Goal: Obtain resource: Obtain resource

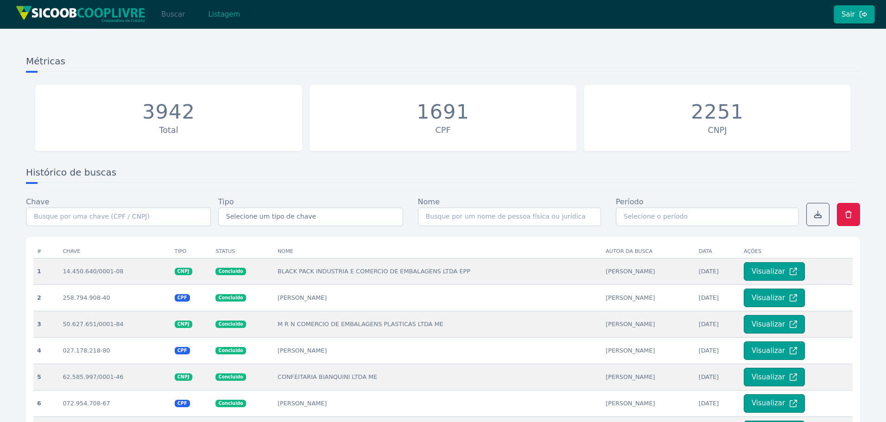
click at [176, 13] on button "Buscar" at bounding box center [172, 14] width 39 height 19
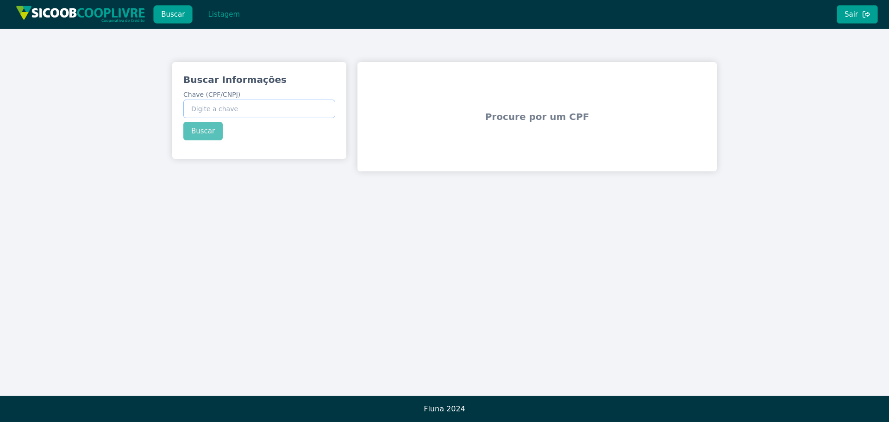
click at [231, 108] on input "Chave (CPF/CNPJ)" at bounding box center [259, 109] width 152 height 19
paste input "54.250.791/0001-37"
type input "54.250.791/0001-37"
click at [211, 126] on div "Buscar Informações Chave (CPF/CNPJ) 54.250.791/0001-37 Buscar" at bounding box center [259, 106] width 174 height 89
click at [211, 126] on button "Buscar" at bounding box center [202, 131] width 39 height 19
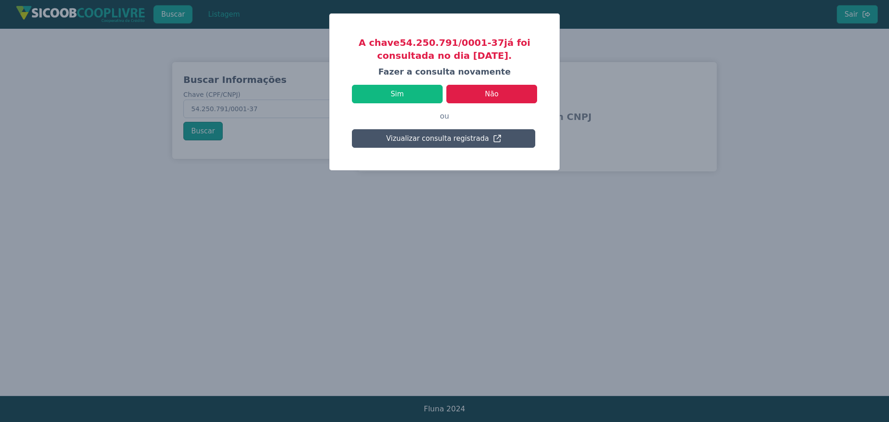
drag, startPoint x: 459, startPoint y: 56, endPoint x: 520, endPoint y: 60, distance: 61.3
click at [511, 60] on h3 "A chave 54.250.791/0001-37 já foi consultada no dia [DATE]." at bounding box center [444, 49] width 185 height 26
click at [520, 60] on h3 "A chave 54.250.791/0001-37 já foi consultada no dia [DATE]." at bounding box center [444, 49] width 185 height 26
click at [432, 96] on button "Sim" at bounding box center [397, 94] width 91 height 19
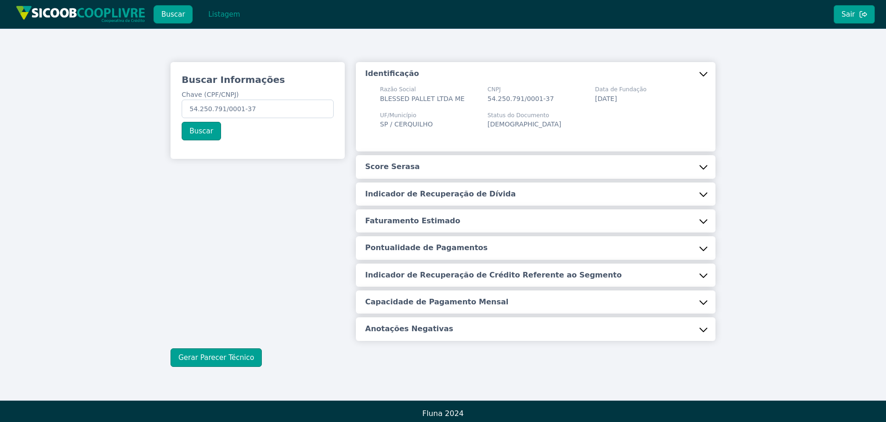
click at [466, 165] on button "Score Serasa" at bounding box center [535, 166] width 359 height 23
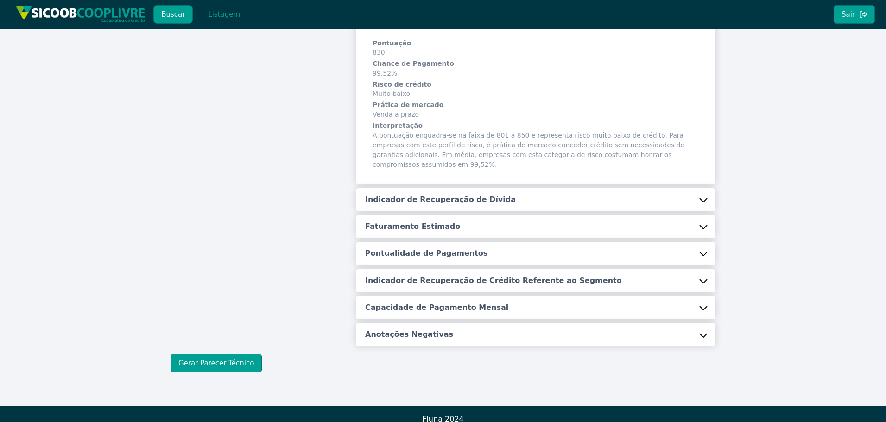
scroll to position [142, 0]
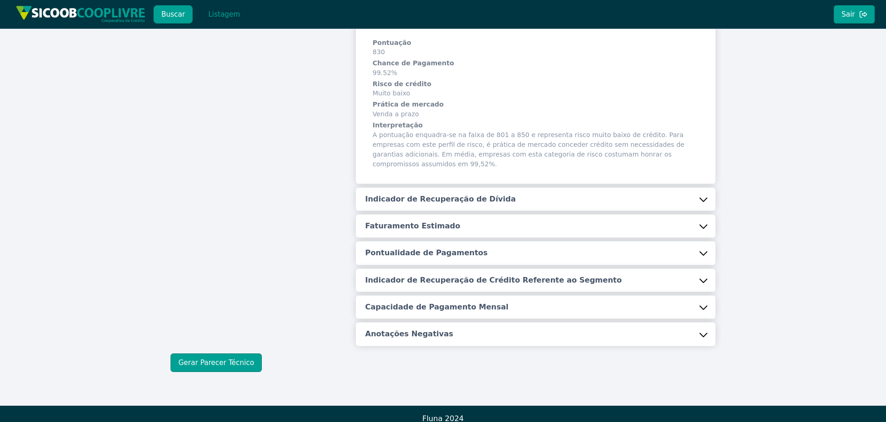
click at [452, 188] on button "Indicador de Recuperação de Dívida" at bounding box center [535, 199] width 359 height 23
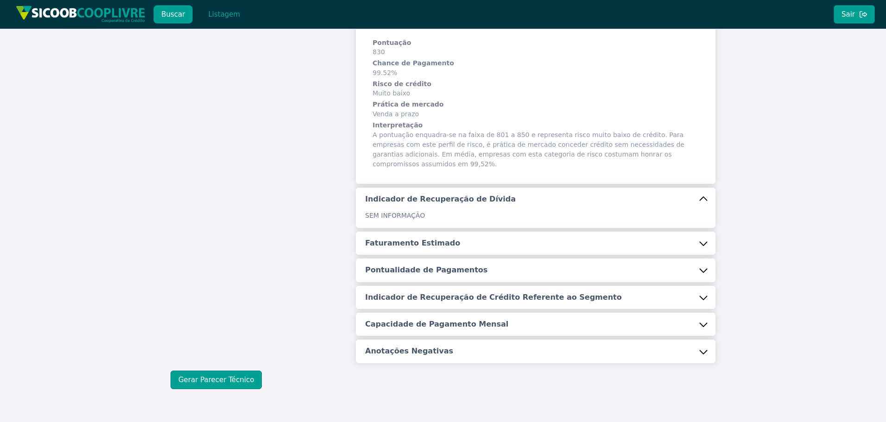
click at [445, 234] on button "Faturamento Estimado" at bounding box center [535, 243] width 359 height 23
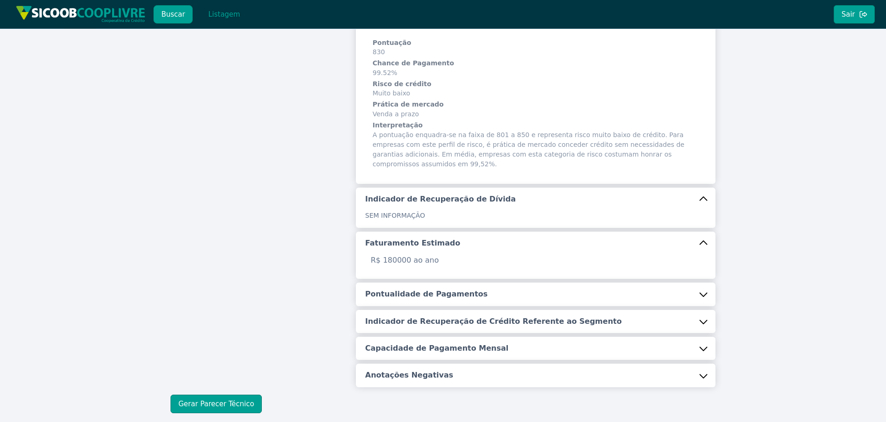
click at [439, 283] on button "Pontualidade de Pagamentos" at bounding box center [535, 294] width 359 height 23
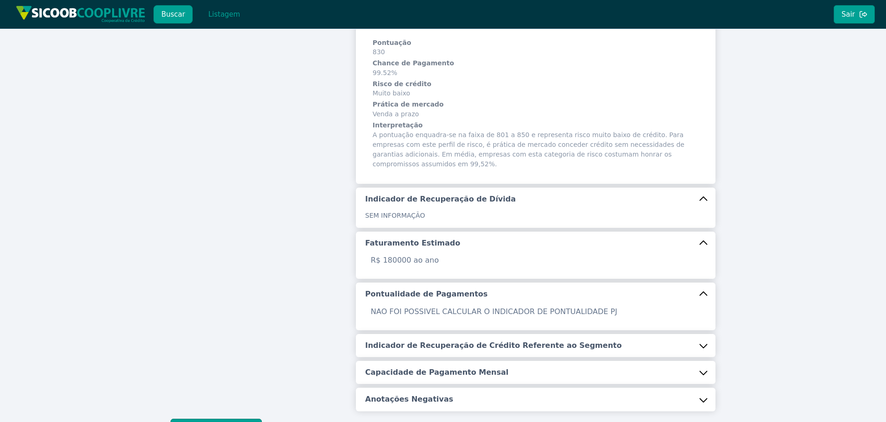
click at [463, 340] on h5 "Indicador de Recuperação de Crédito Referente ao Segmento" at bounding box center [493, 345] width 257 height 10
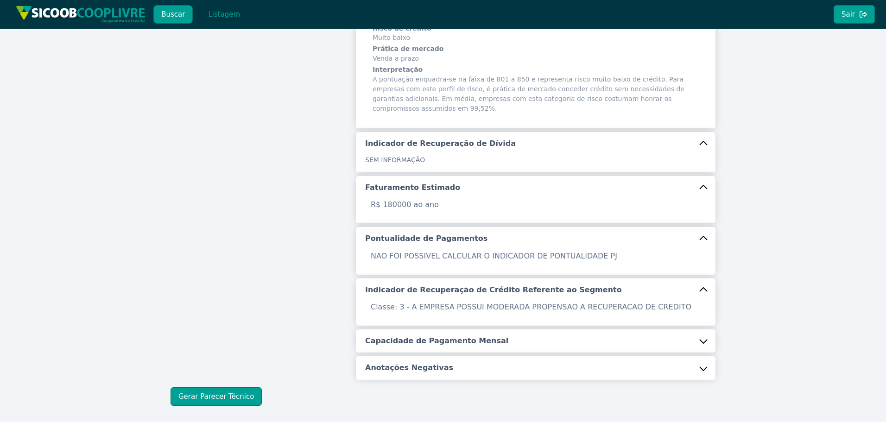
scroll to position [232, 0]
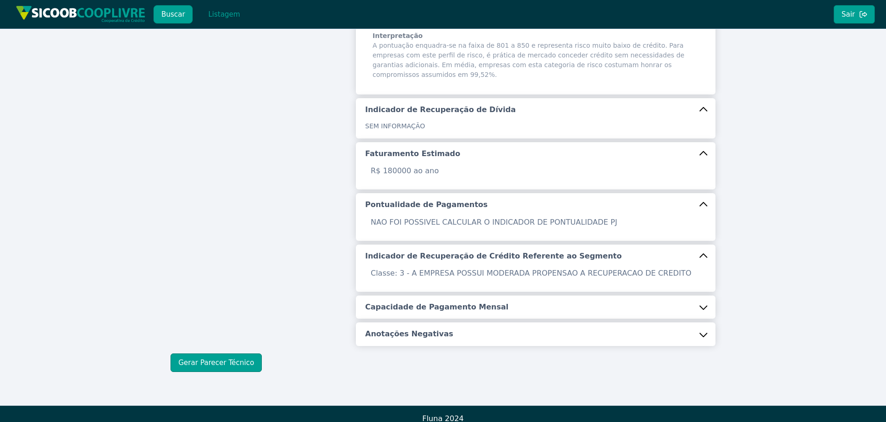
click at [460, 306] on button "Capacidade de Pagamento Mensal" at bounding box center [535, 307] width 359 height 23
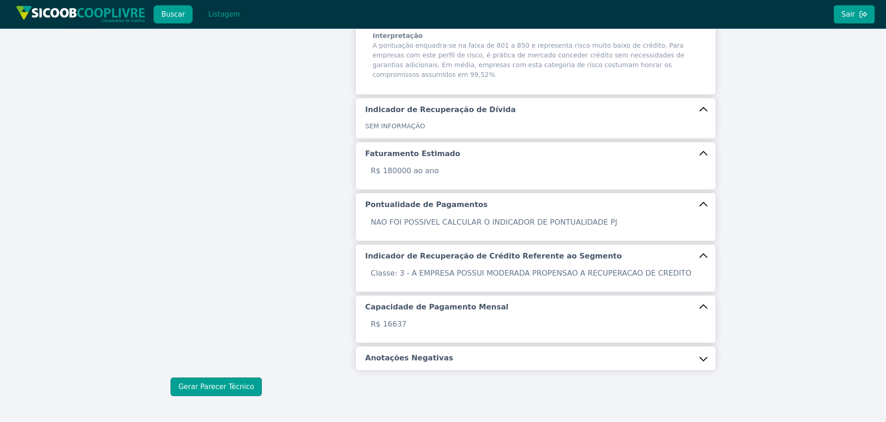
click at [442, 347] on button "Anotações Negativas" at bounding box center [535, 358] width 359 height 23
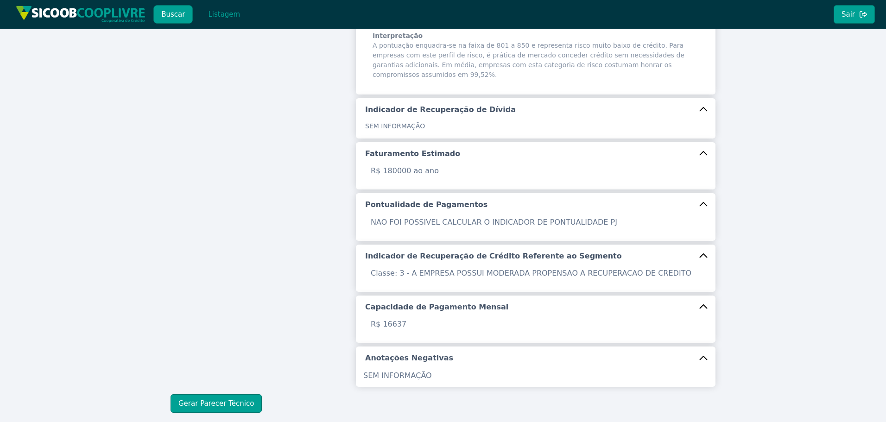
scroll to position [272, 0]
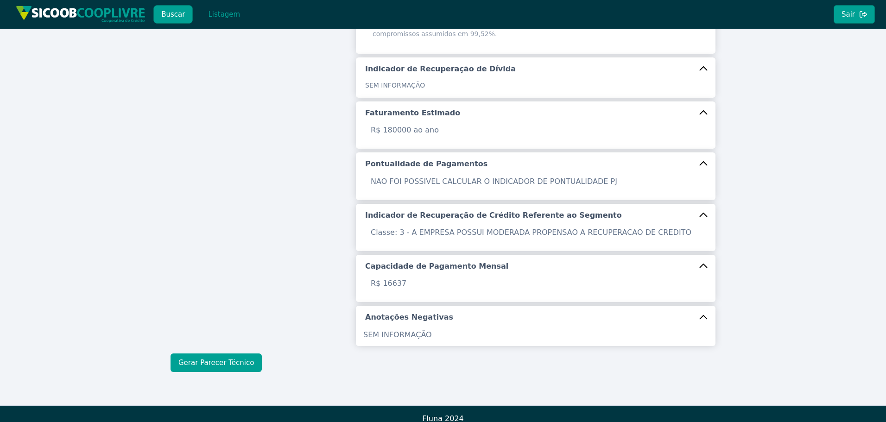
click at [232, 356] on button "Gerar Parecer Técnico" at bounding box center [215, 362] width 91 height 19
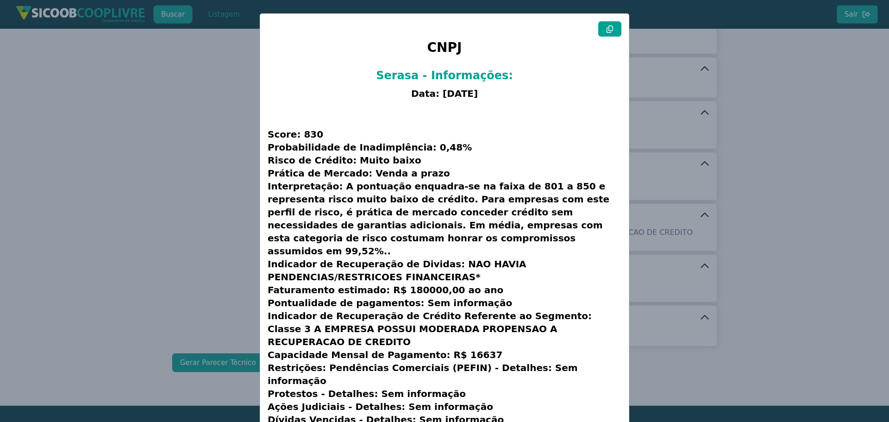
click at [607, 27] on icon at bounding box center [609, 28] width 7 height 7
click at [608, 27] on icon at bounding box center [609, 28] width 7 height 7
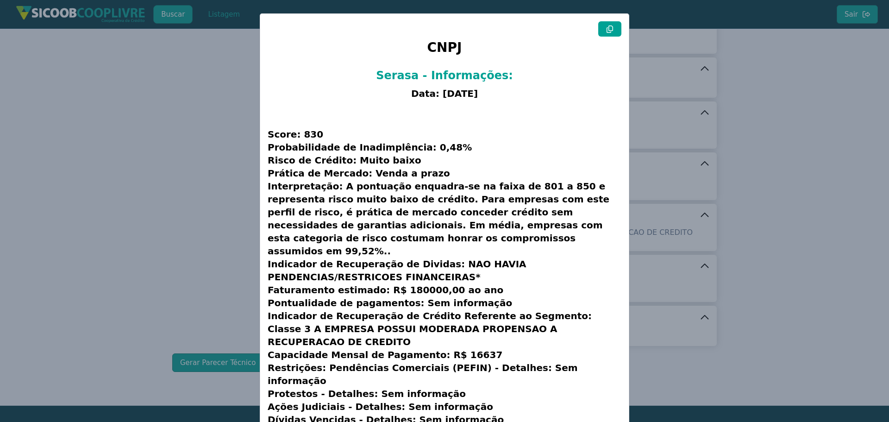
click at [608, 27] on icon at bounding box center [610, 28] width 6 height 7
